Goal: Information Seeking & Learning: Learn about a topic

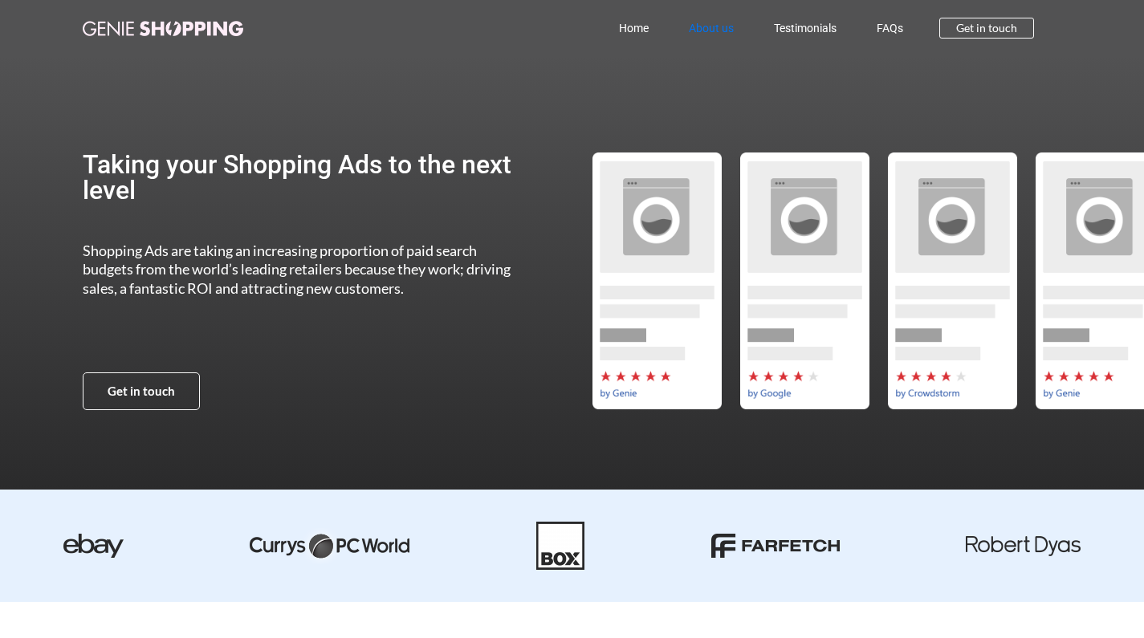
click at [710, 32] on link "About us" at bounding box center [710, 28] width 85 height 37
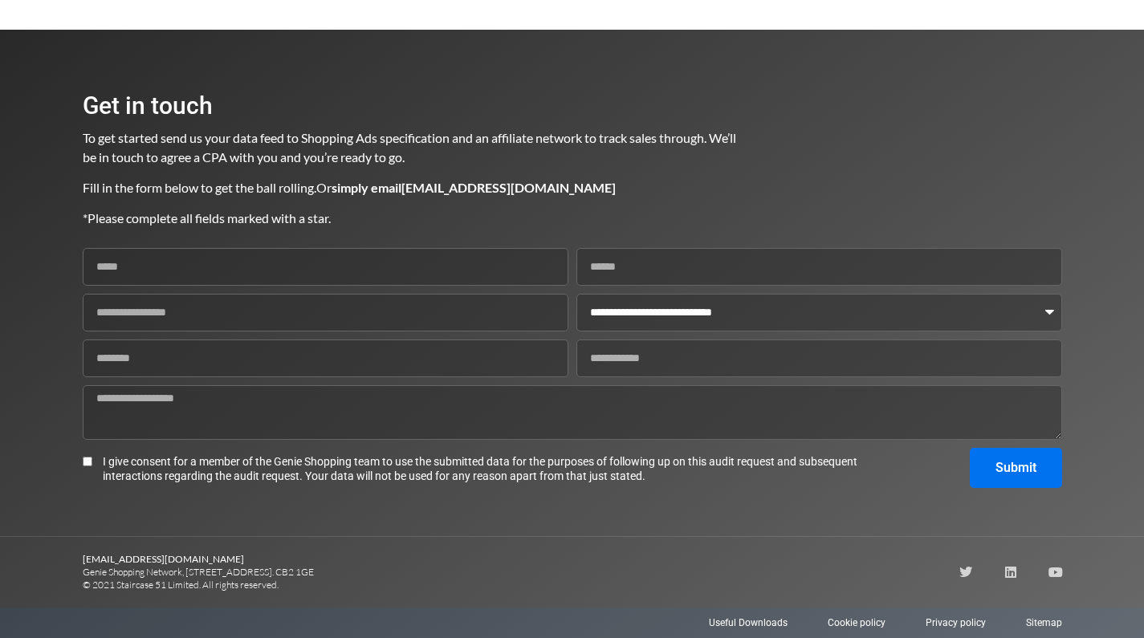
scroll to position [2309, 0]
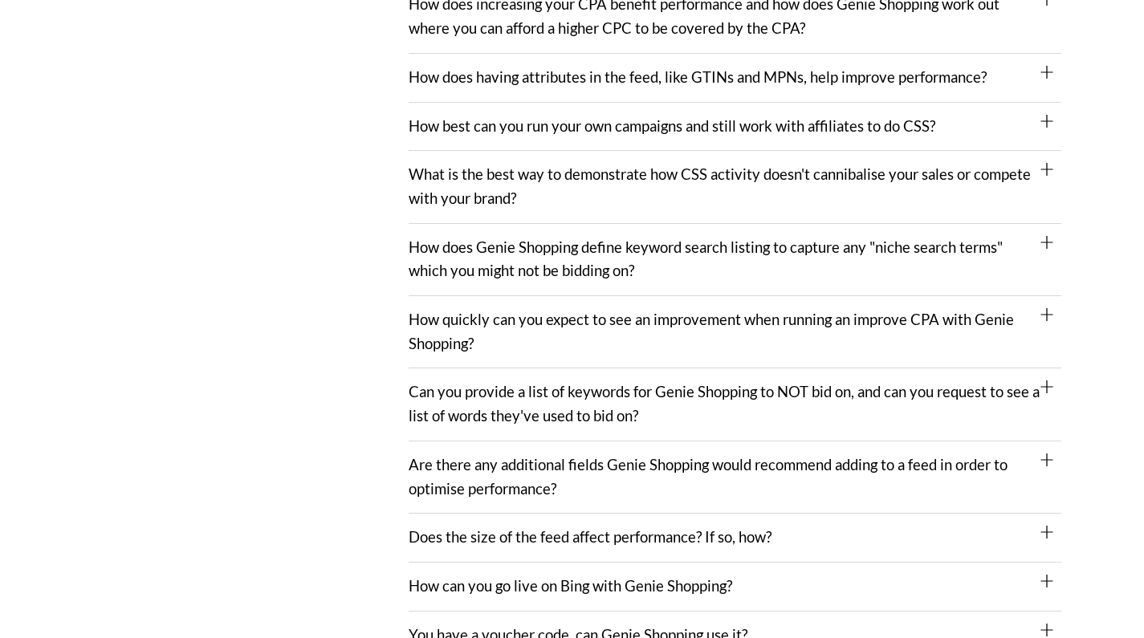
scroll to position [969, 0]
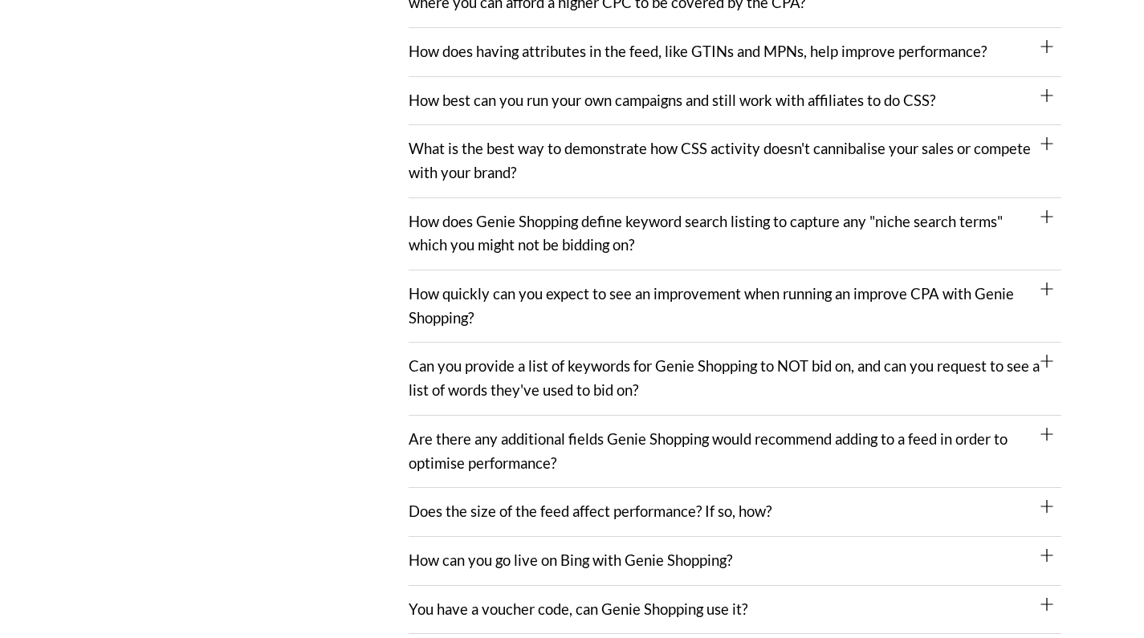
click at [1030, 488] on div "Does the size of the feed affect performance? If so, how?" at bounding box center [734, 512] width 652 height 49
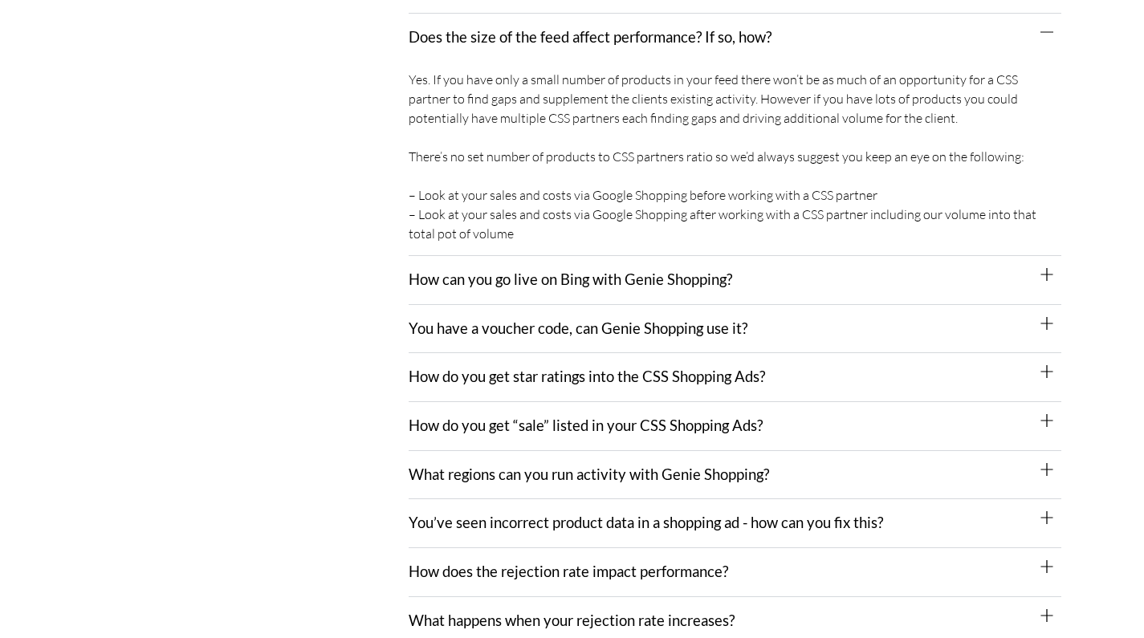
scroll to position [1986, 0]
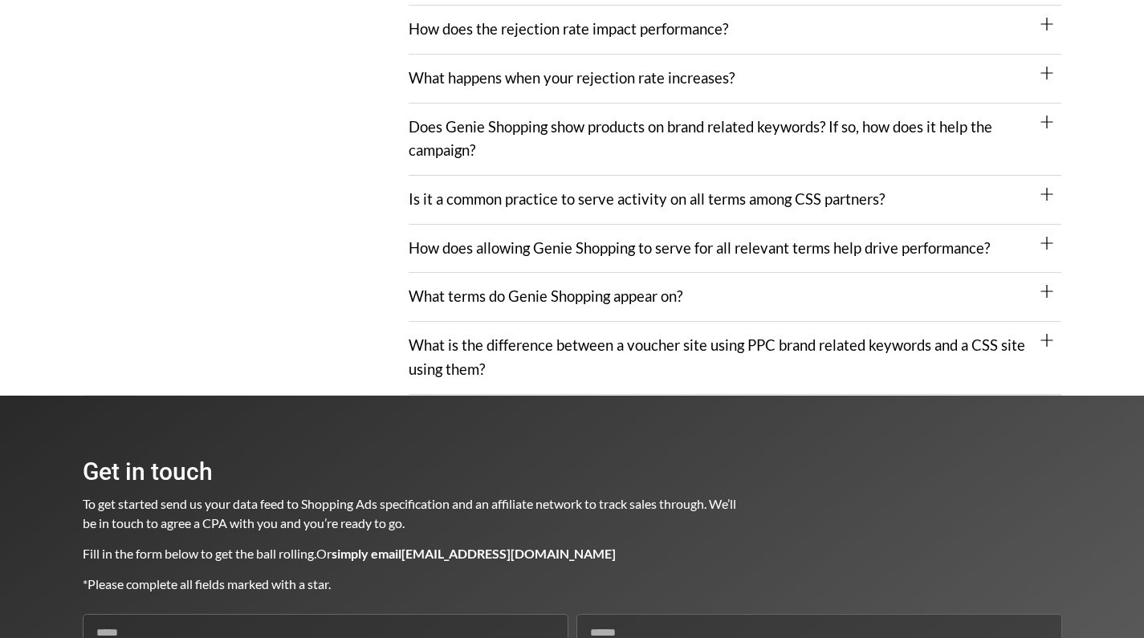
click at [601, 120] on div "Does Genie Shopping show products on brand related keywords? If so, how does it…" at bounding box center [734, 140] width 652 height 72
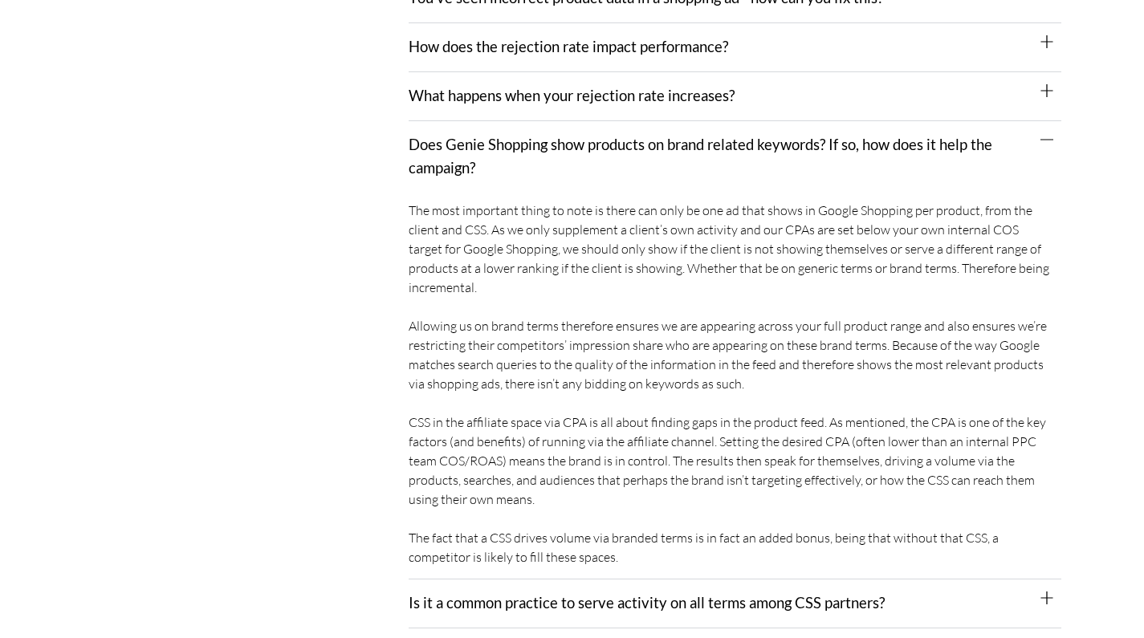
scroll to position [1633, 0]
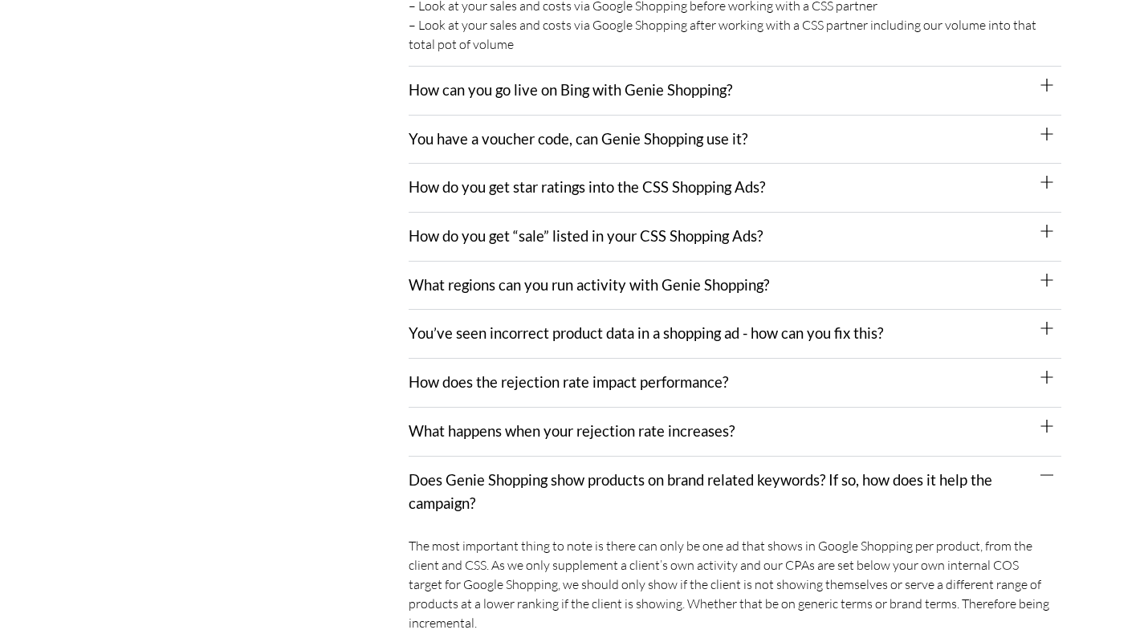
click at [613, 408] on div "What happens when your rejection rate increases?" at bounding box center [734, 432] width 652 height 49
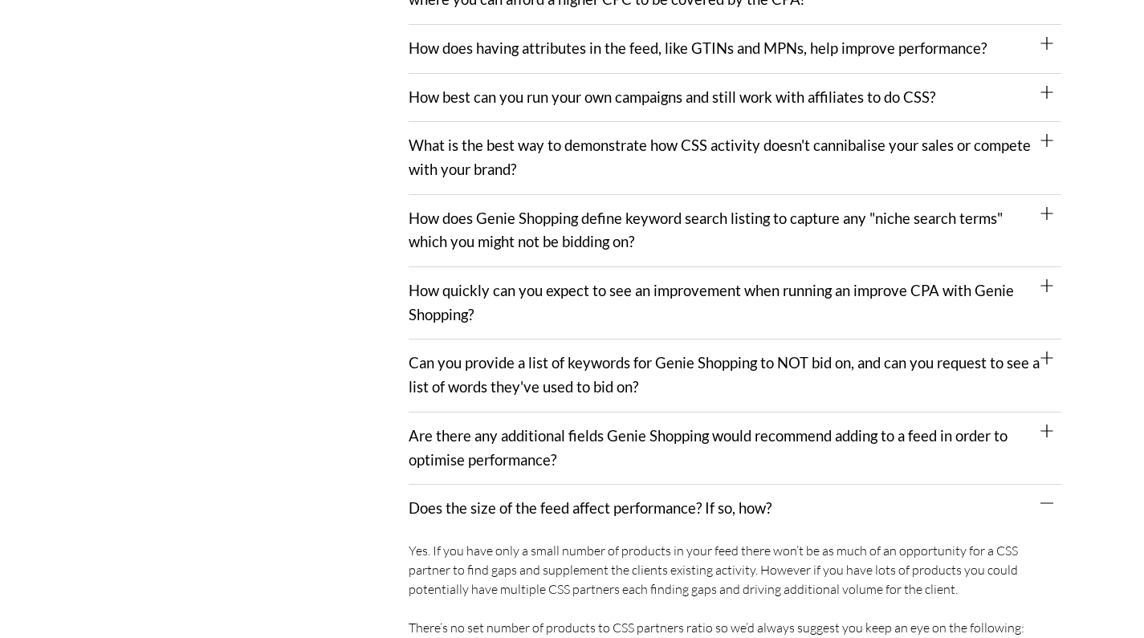
scroll to position [846, 0]
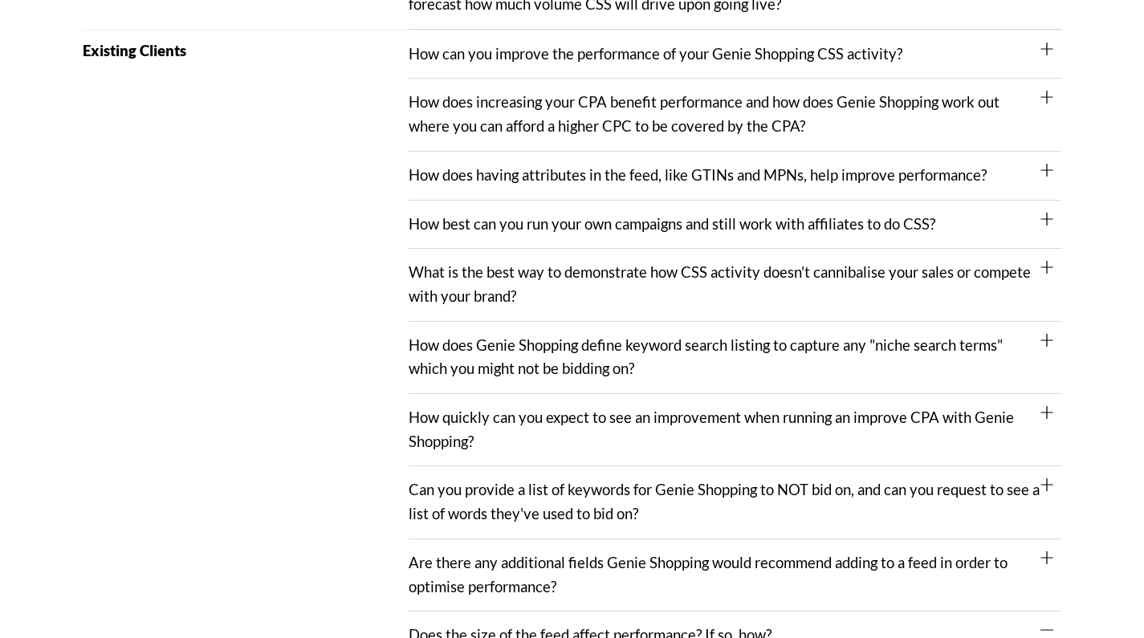
click at [725, 220] on link "How best can you run your own campaigns and still work with affiliates to do CS…" at bounding box center [671, 224] width 526 height 18
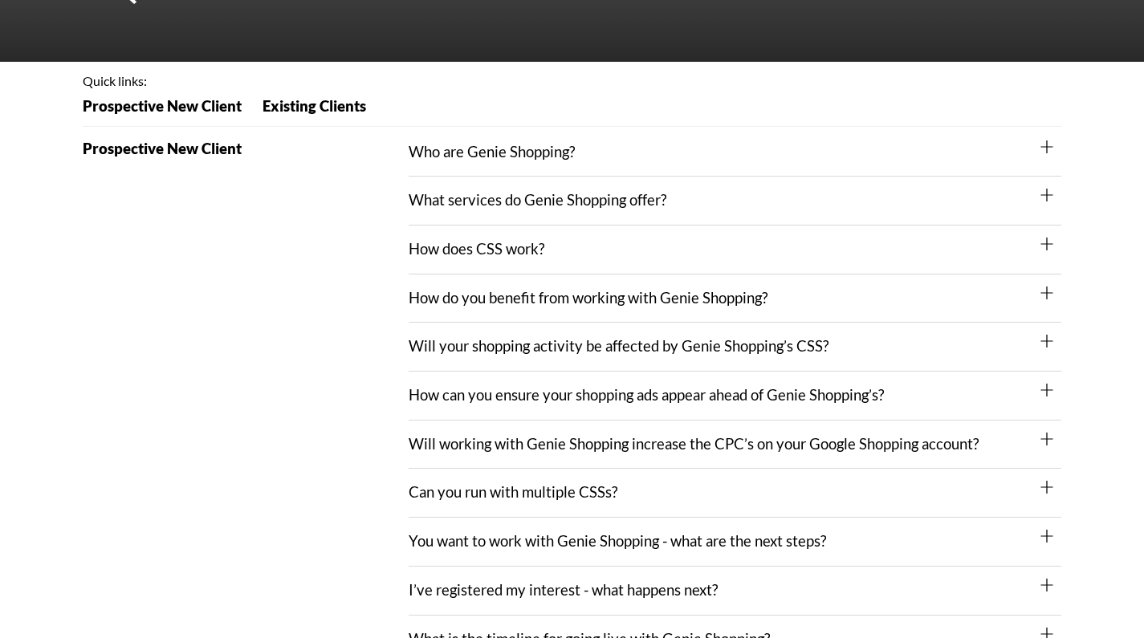
scroll to position [274, 0]
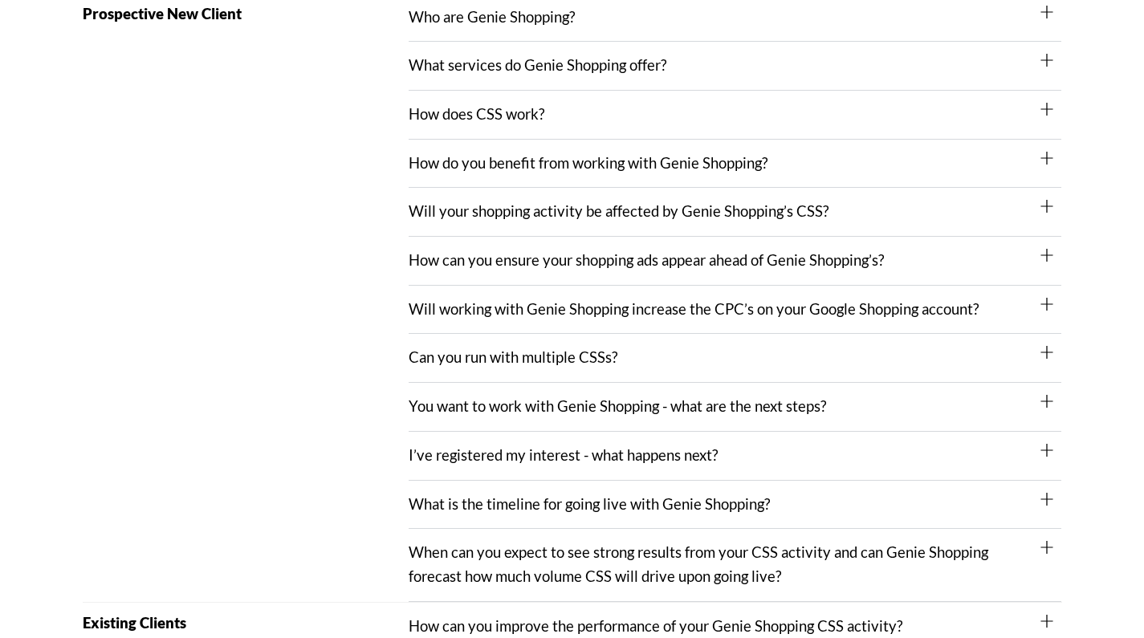
click at [736, 432] on div "I’ve registered my interest - what happens next?" at bounding box center [734, 456] width 652 height 49
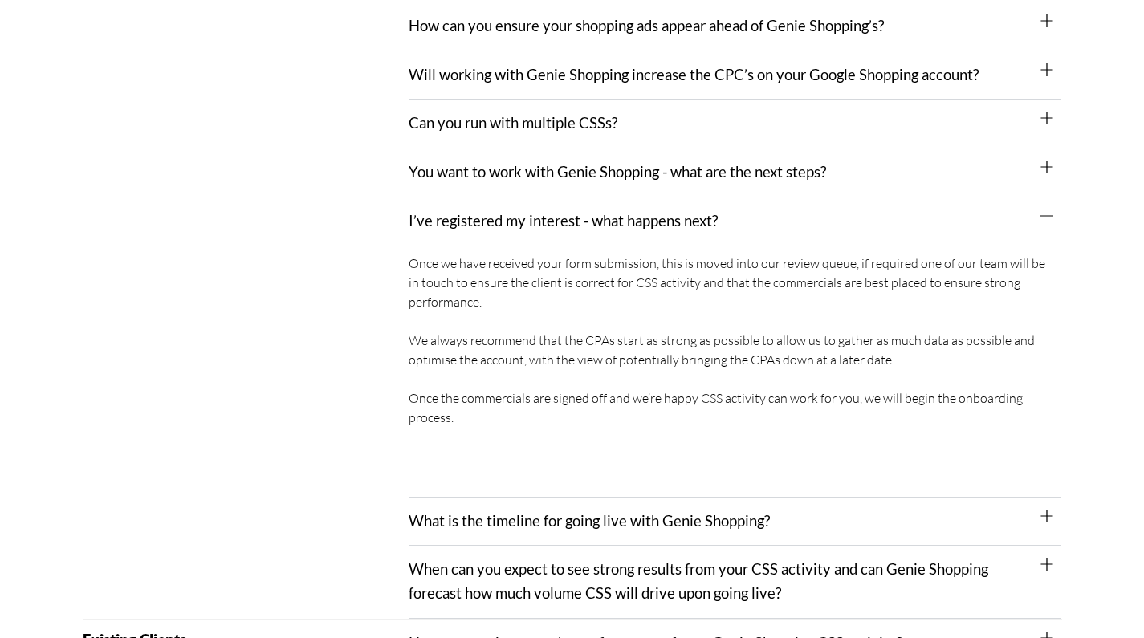
scroll to position [632, 0]
